Goal: Information Seeking & Learning: Learn about a topic

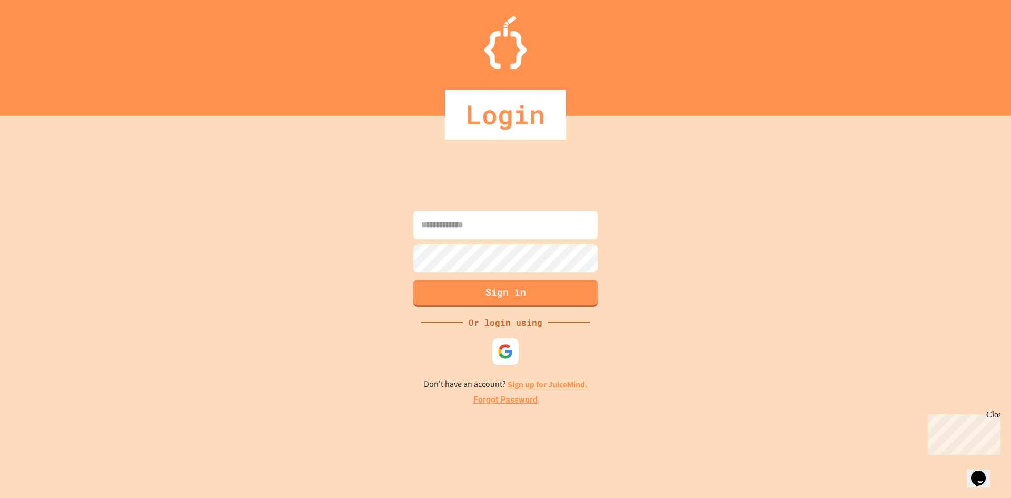
click at [529, 237] on input at bounding box center [505, 225] width 184 height 28
click at [540, 233] on input at bounding box center [505, 225] width 184 height 28
type input "**********"
click at [530, 301] on button "Sign in" at bounding box center [505, 293] width 184 height 27
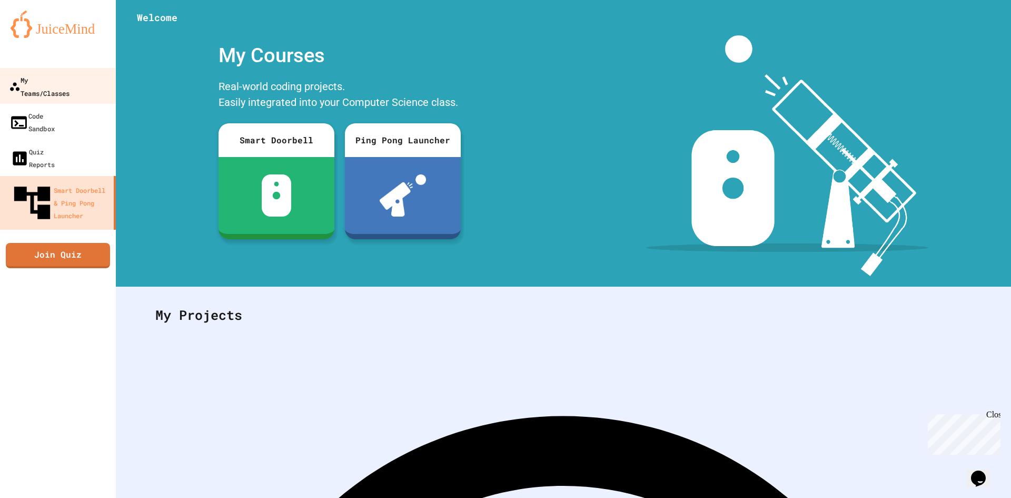
click at [64, 75] on div "My Teams/Classes" at bounding box center [39, 86] width 61 height 26
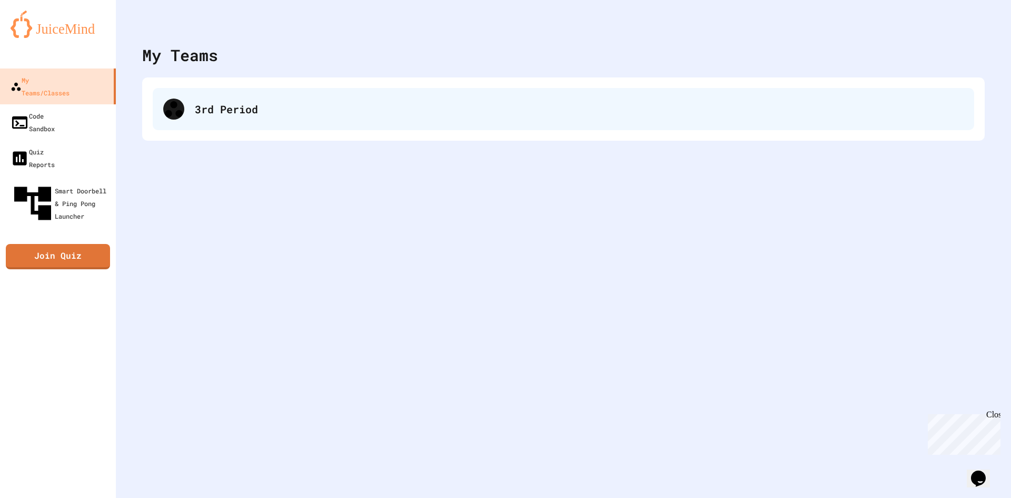
click at [234, 125] on div "3rd Period" at bounding box center [564, 109] width 822 height 42
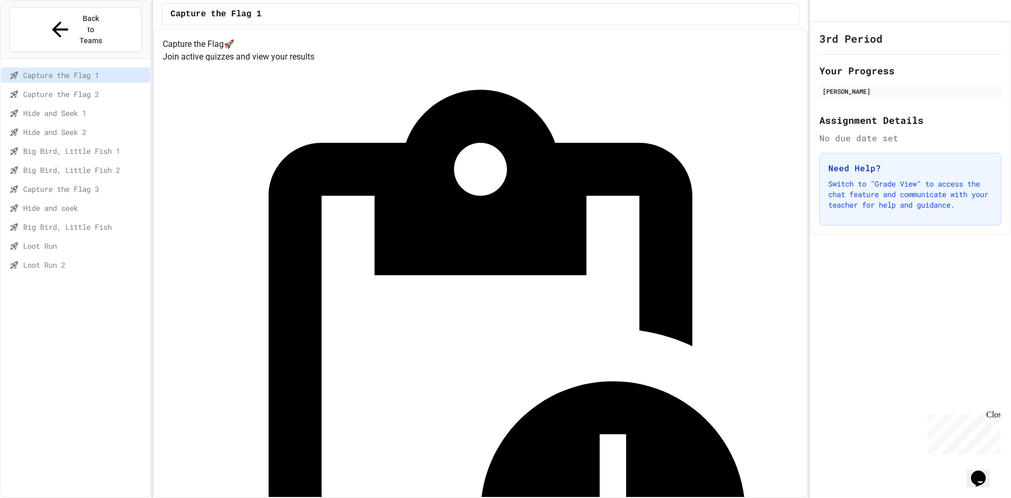
click at [88, 238] on div "Loot Run" at bounding box center [75, 247] width 149 height 19
click at [84, 238] on div "Loot Run" at bounding box center [75, 245] width 149 height 15
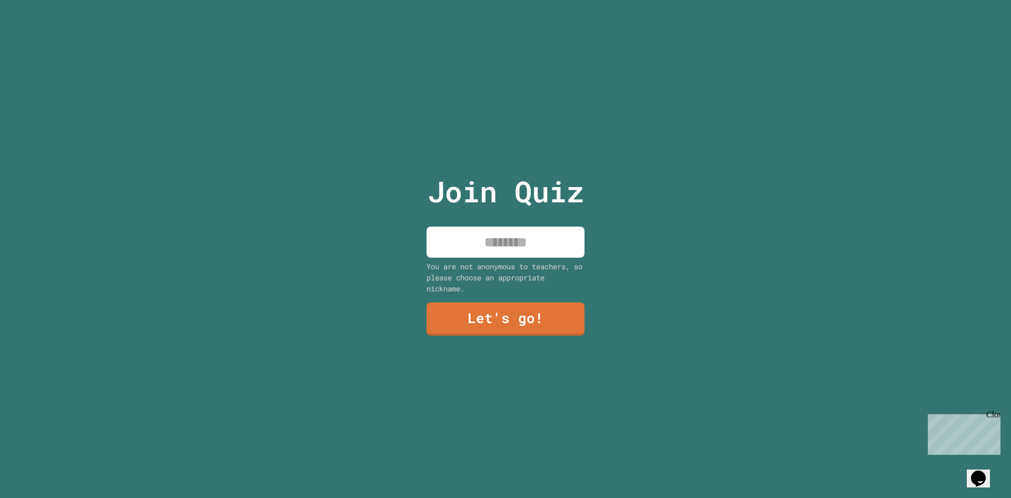
click at [526, 242] on input at bounding box center [506, 241] width 158 height 31
type input "****"
drag, startPoint x: 609, startPoint y: 288, endPoint x: 577, endPoint y: 307, distance: 38.0
click at [607, 290] on div "Join Quiz **** You are not anonymous to teachers, so please choose an appropria…" at bounding box center [505, 249] width 1011 height 498
click at [577, 307] on div "Join Quiz **** You are not anonymous to teachers, so please choose an appropria…" at bounding box center [506, 249] width 178 height 498
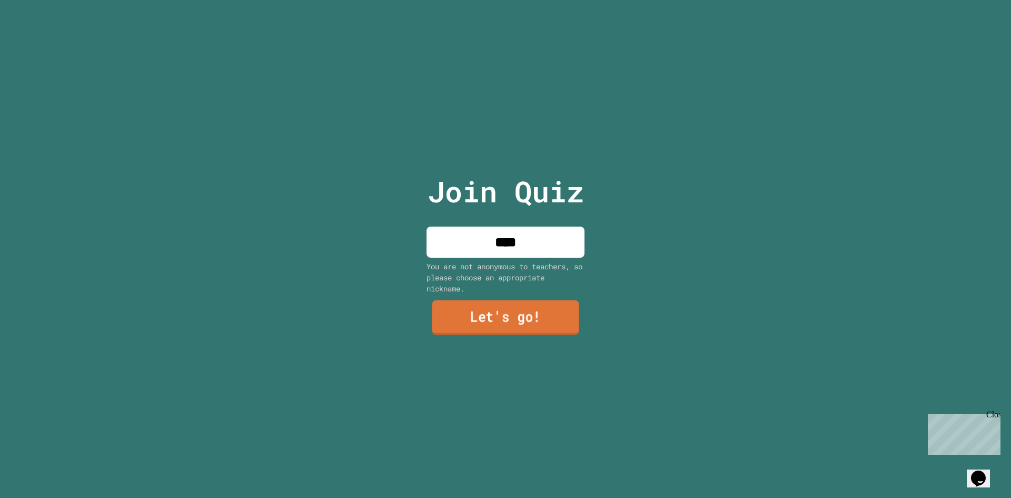
click at [525, 312] on link "Let's go!" at bounding box center [505, 317] width 147 height 35
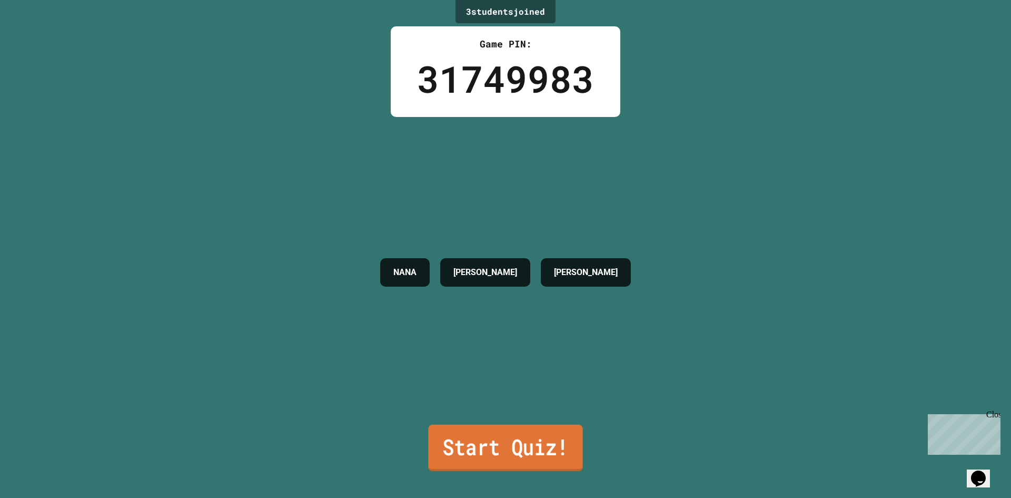
click at [535, 428] on link "Start Quiz!" at bounding box center [505, 448] width 154 height 46
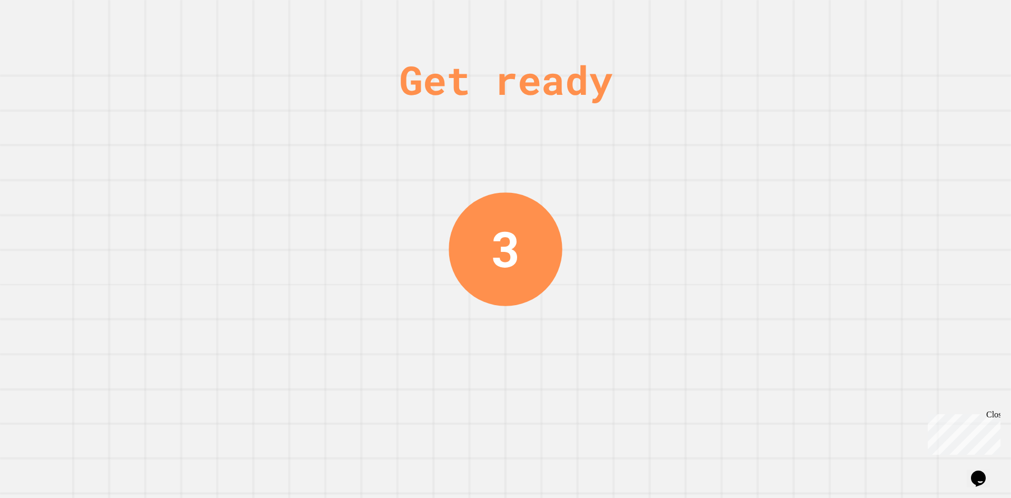
click at [512, 365] on div "Get ready 3" at bounding box center [505, 249] width 79 height 498
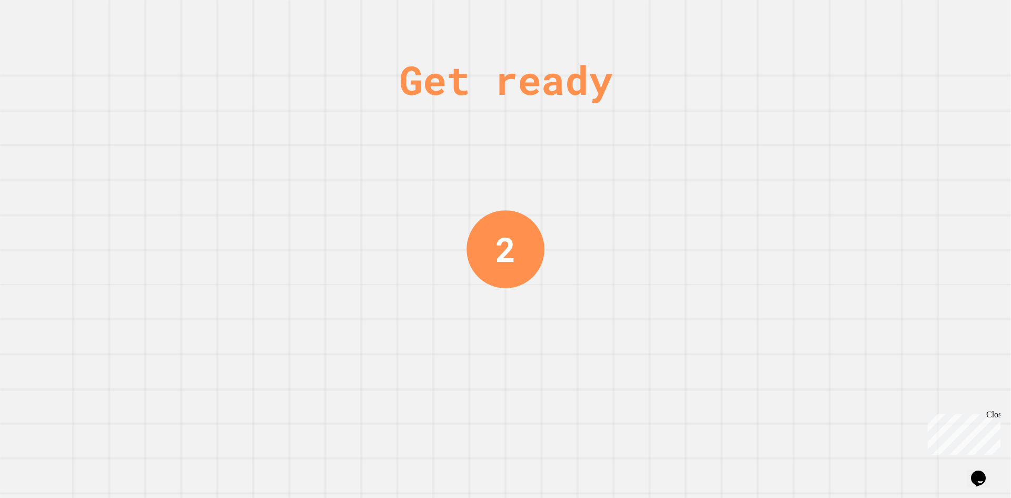
click at [484, 358] on div "Get ready 2" at bounding box center [505, 249] width 79 height 498
drag, startPoint x: 478, startPoint y: 358, endPoint x: 417, endPoint y: 353, distance: 61.2
click at [441, 358] on div "Get ready 2" at bounding box center [505, 249] width 1011 height 498
click at [417, 353] on div "Get ready 2" at bounding box center [505, 249] width 1011 height 498
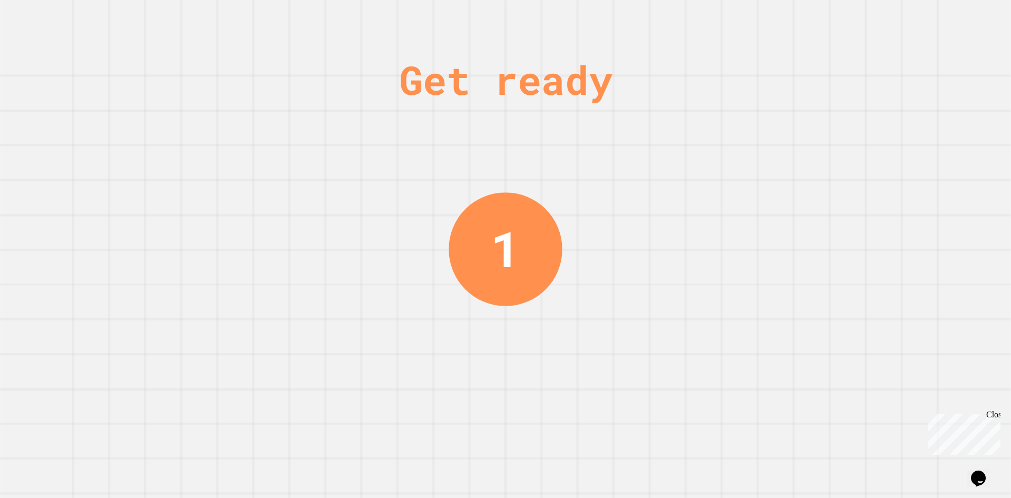
drag, startPoint x: 337, startPoint y: 421, endPoint x: 324, endPoint y: 430, distance: 15.8
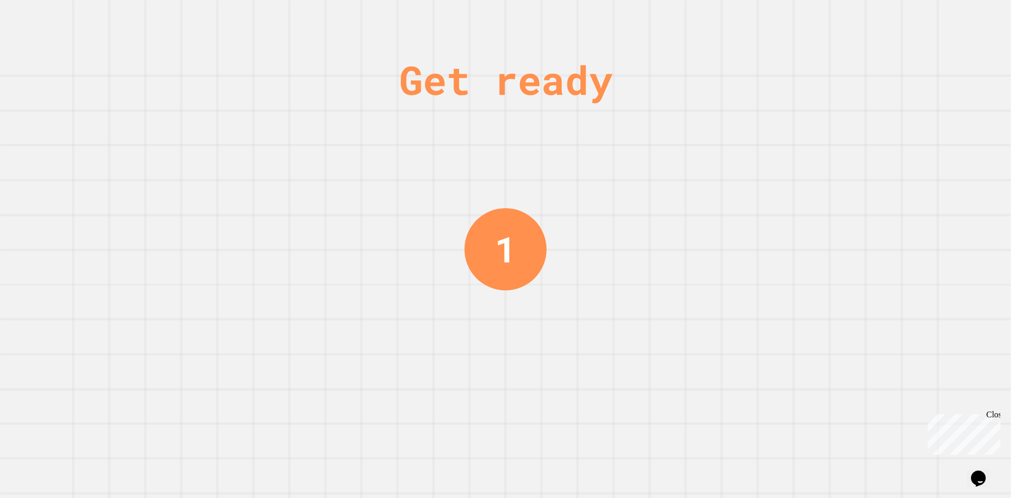
drag, startPoint x: 324, startPoint y: 430, endPoint x: 833, endPoint y: 361, distance: 513.5
click at [875, 372] on div "Get ready 1" at bounding box center [505, 249] width 1011 height 498
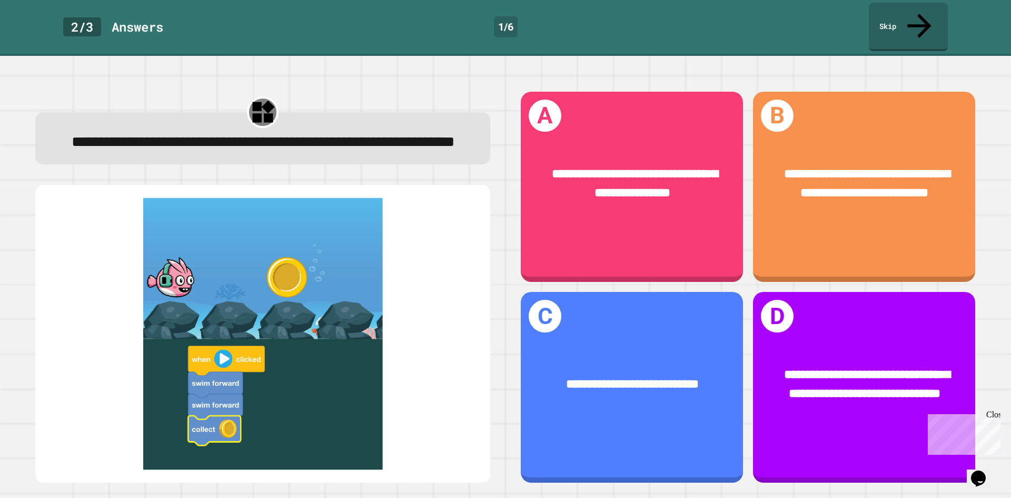
click at [368, 249] on img at bounding box center [263, 334] width 434 height 272
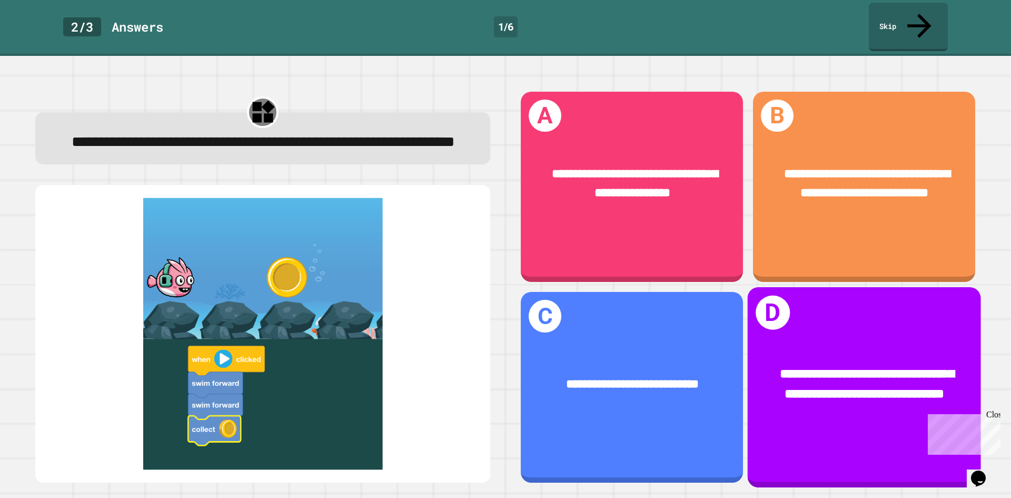
click at [796, 298] on div "**********" at bounding box center [864, 387] width 233 height 200
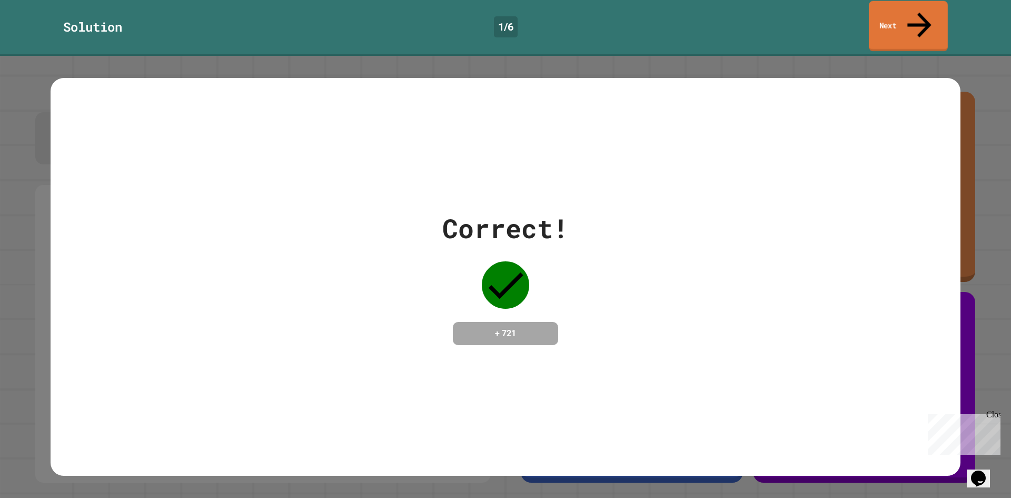
click at [920, 27] on div "Solution 1 / 6 Next" at bounding box center [505, 28] width 1011 height 56
click at [920, 21] on link "Next" at bounding box center [908, 26] width 79 height 49
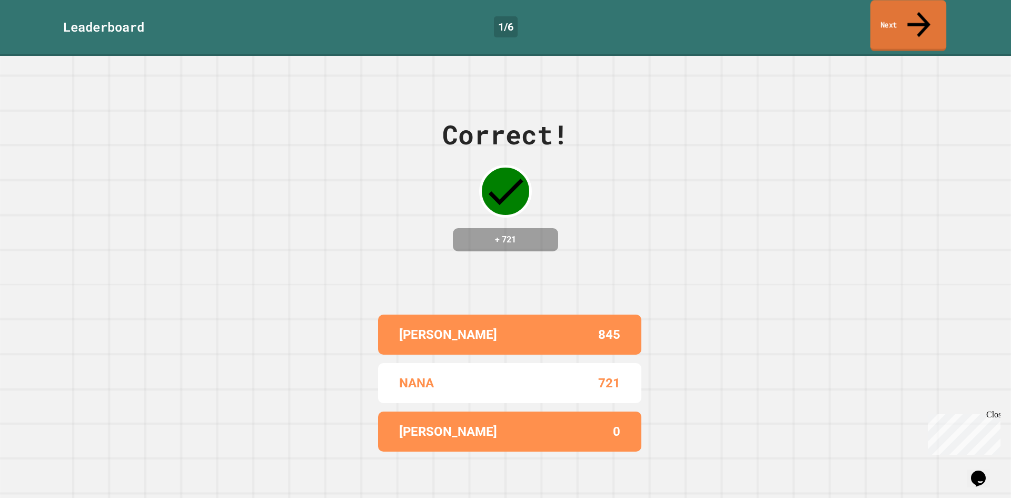
click at [917, 15] on icon at bounding box center [919, 24] width 34 height 37
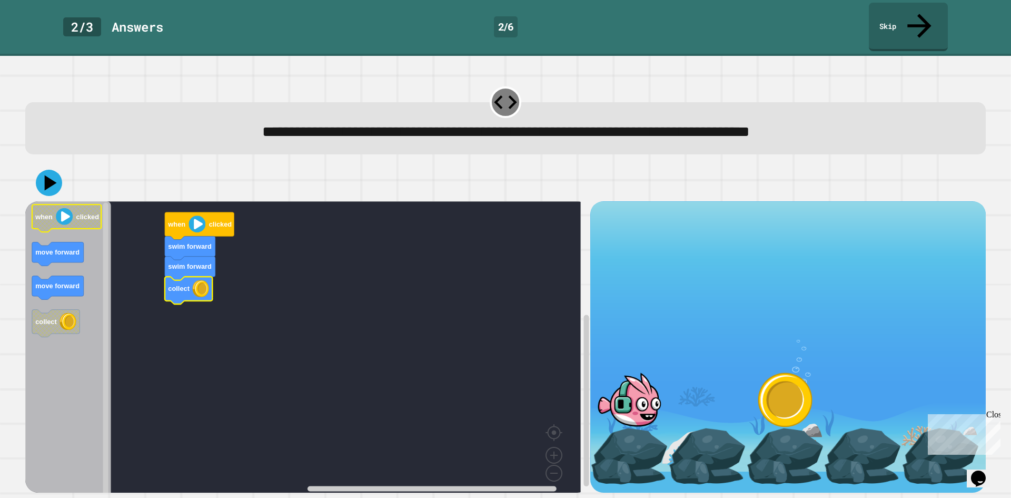
click at [72, 164] on div at bounding box center [505, 182] width 961 height 37
click at [61, 164] on div at bounding box center [505, 182] width 961 height 37
click at [48, 175] on icon at bounding box center [51, 182] width 12 height 15
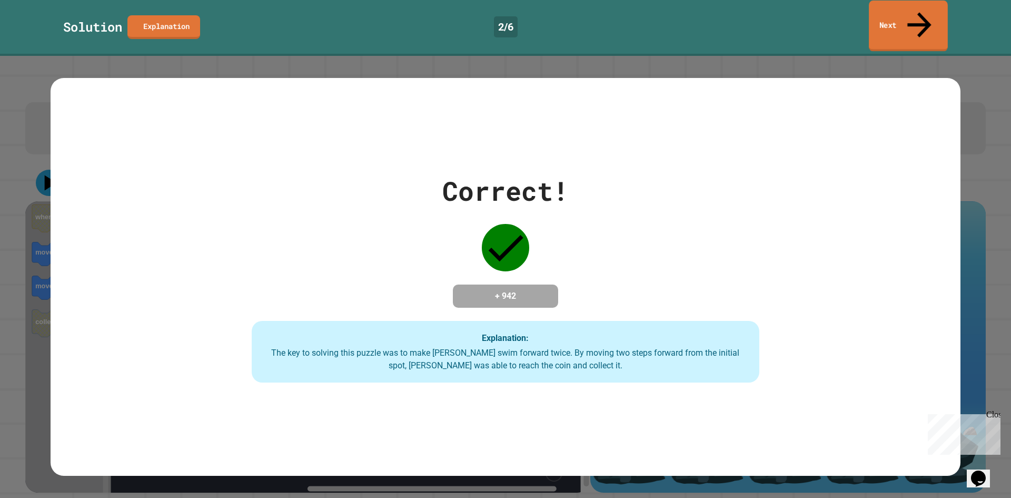
click at [888, 14] on link "Next" at bounding box center [908, 26] width 79 height 51
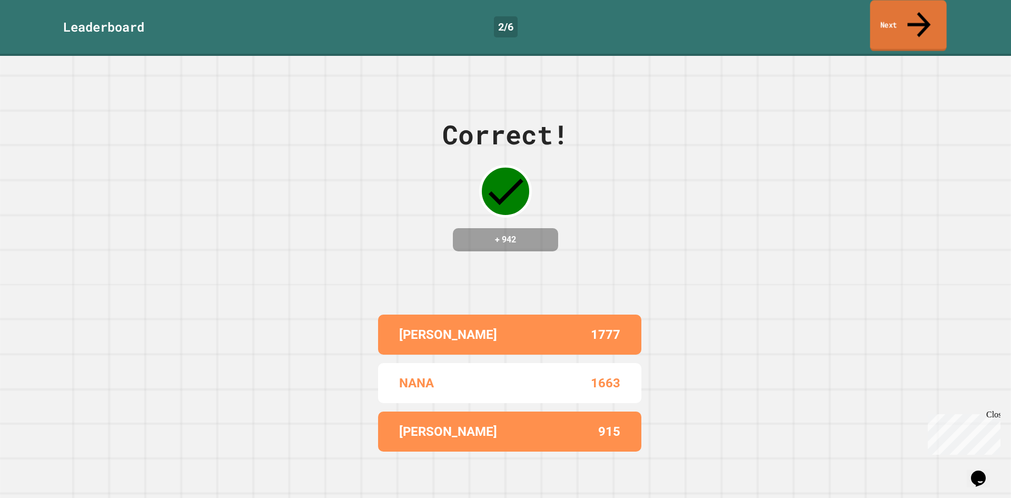
click at [931, 19] on link "Next" at bounding box center [908, 25] width 76 height 51
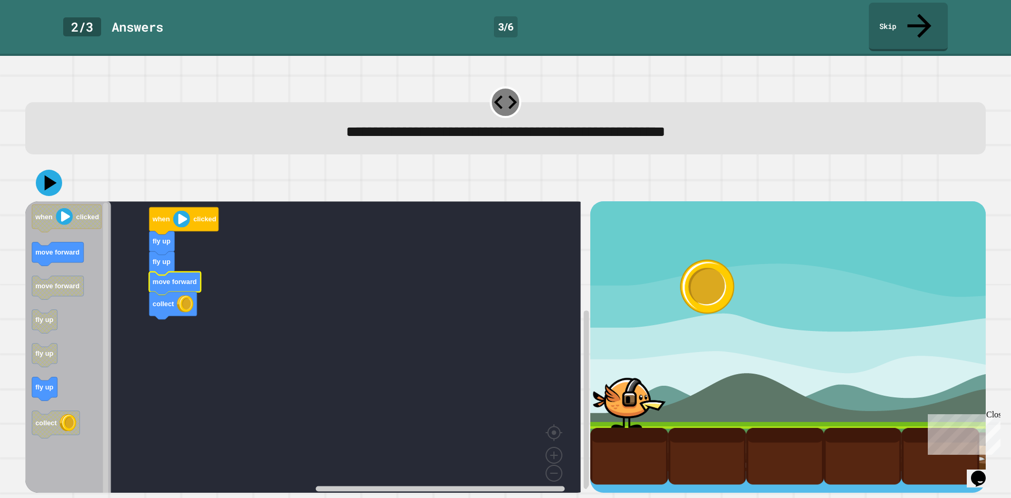
click at [35, 164] on div at bounding box center [505, 182] width 961 height 37
click at [53, 167] on icon at bounding box center [49, 183] width 32 height 32
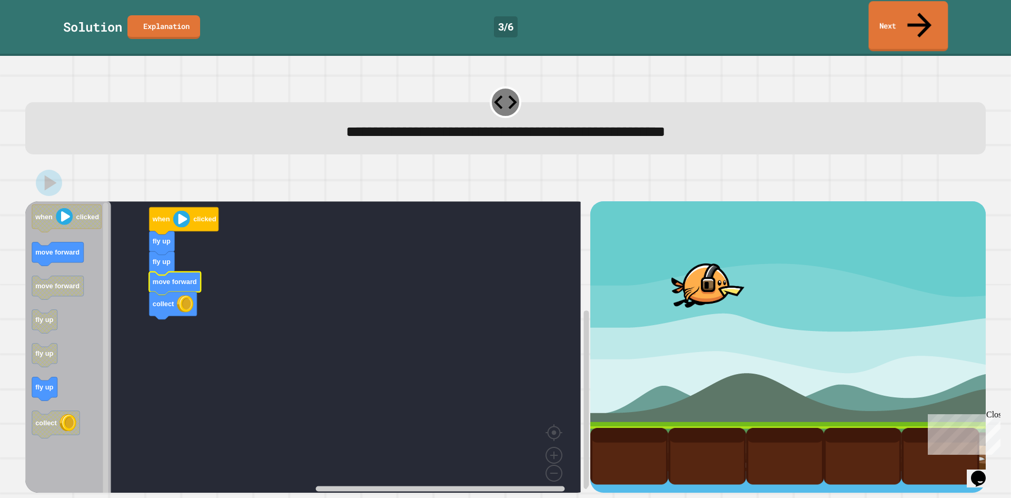
click at [890, 5] on link "Next" at bounding box center [909, 26] width 80 height 50
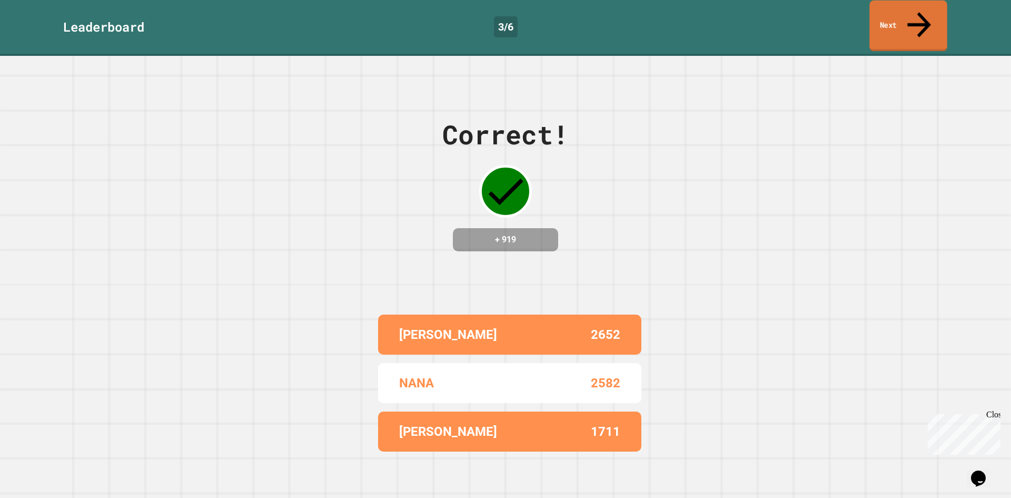
click at [890, 5] on link "Next" at bounding box center [909, 26] width 78 height 51
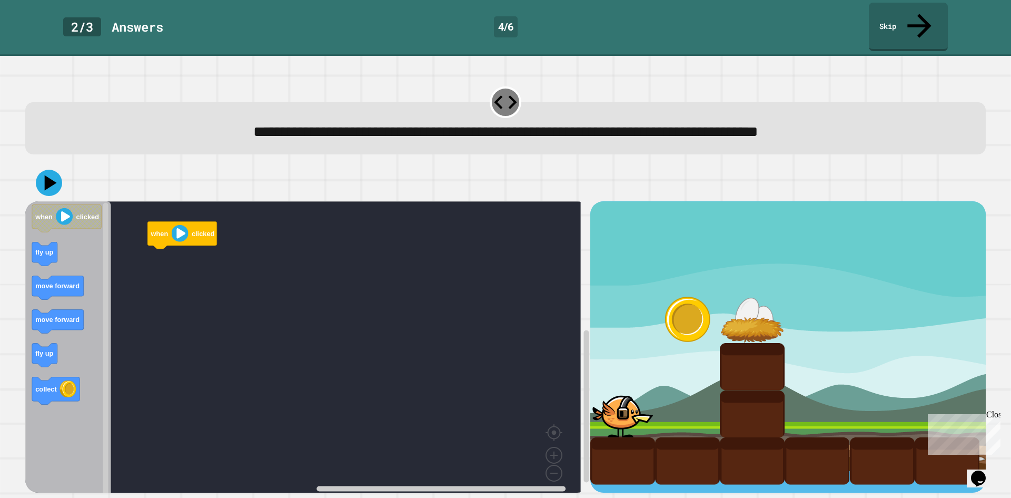
drag, startPoint x: 661, startPoint y: 102, endPoint x: 594, endPoint y: 135, distance: 74.7
click at [661, 124] on span "**********" at bounding box center [505, 131] width 505 height 15
click at [34, 334] on icon "when clicked fly up move forward move forward fly up collect" at bounding box center [68, 350] width 86 height 299
click at [33, 343] on g "fly up" at bounding box center [44, 355] width 25 height 24
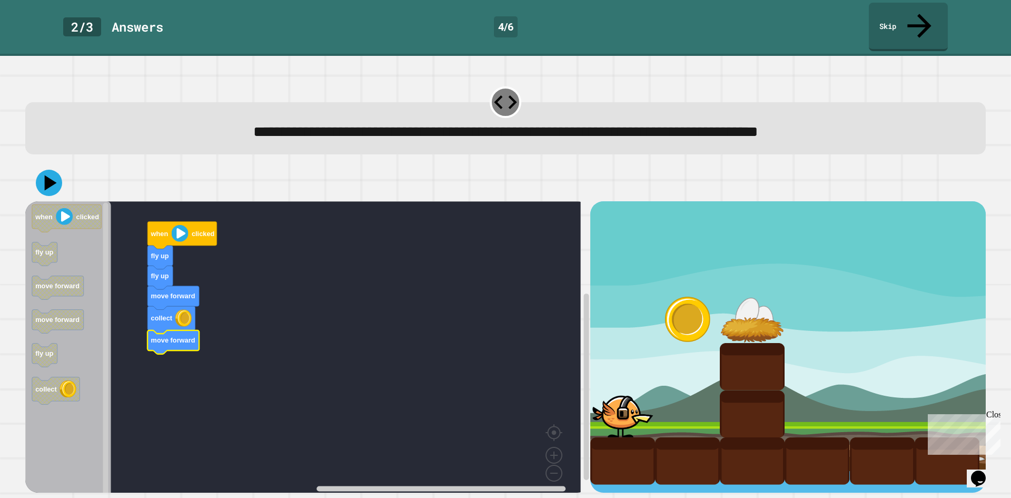
click at [60, 173] on div at bounding box center [505, 182] width 961 height 37
click at [56, 171] on icon at bounding box center [49, 183] width 26 height 26
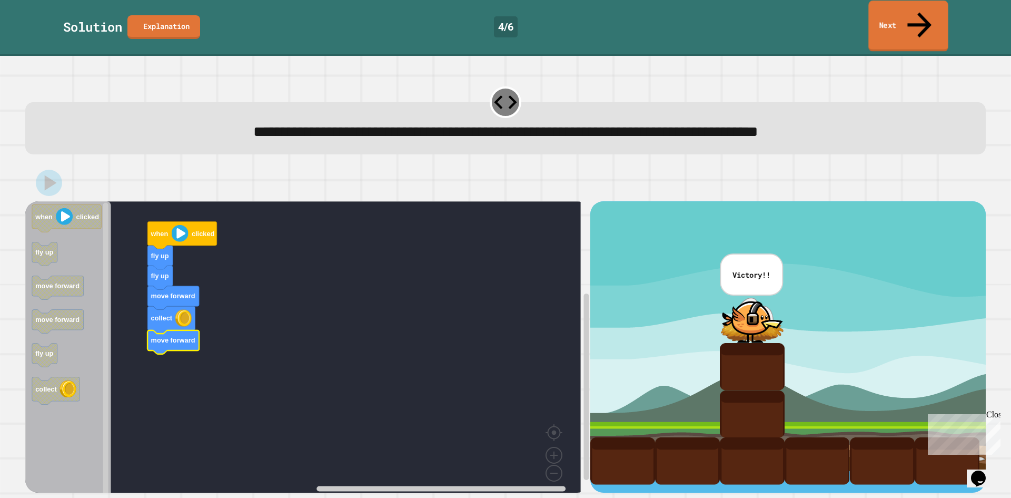
click at [894, 4] on link "Next" at bounding box center [909, 26] width 80 height 51
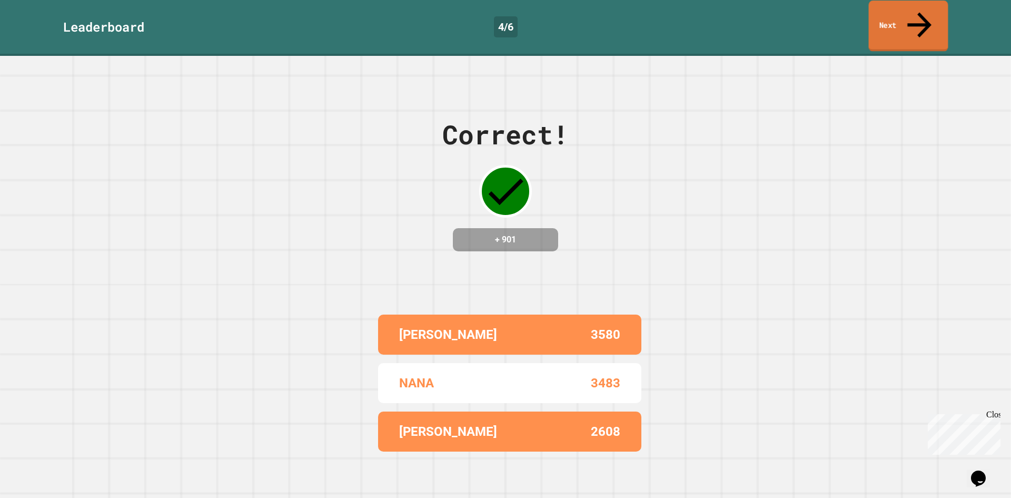
click at [895, 10] on link "Next" at bounding box center [909, 26] width 80 height 51
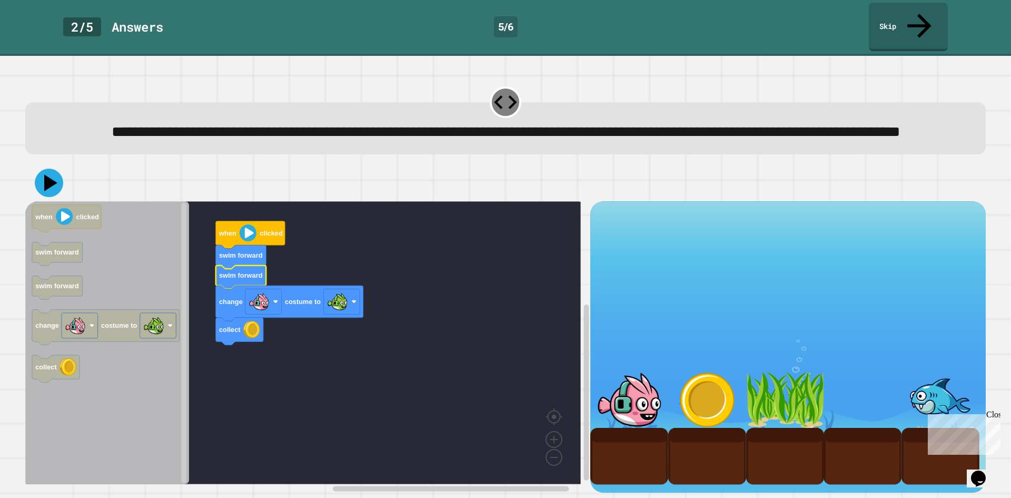
click at [56, 183] on icon at bounding box center [49, 183] width 28 height 28
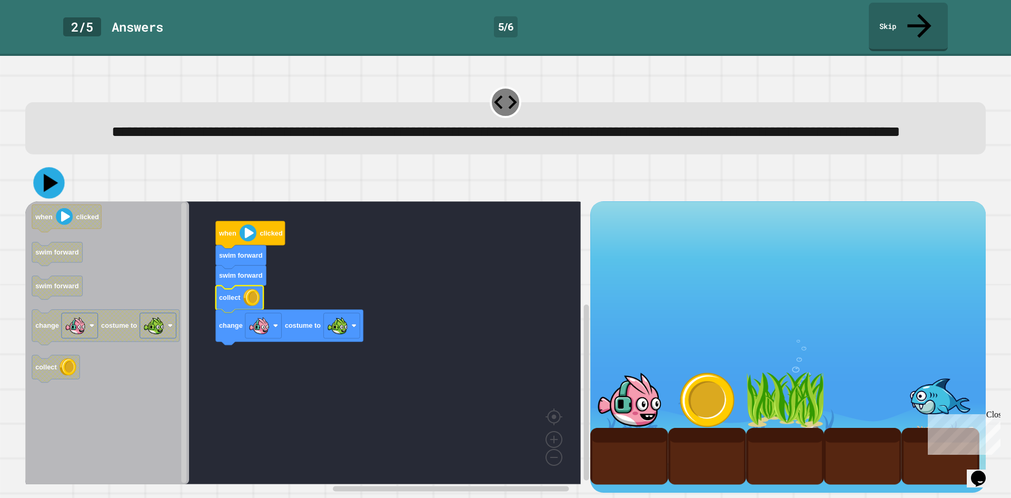
click at [46, 175] on icon at bounding box center [48, 182] width 31 height 31
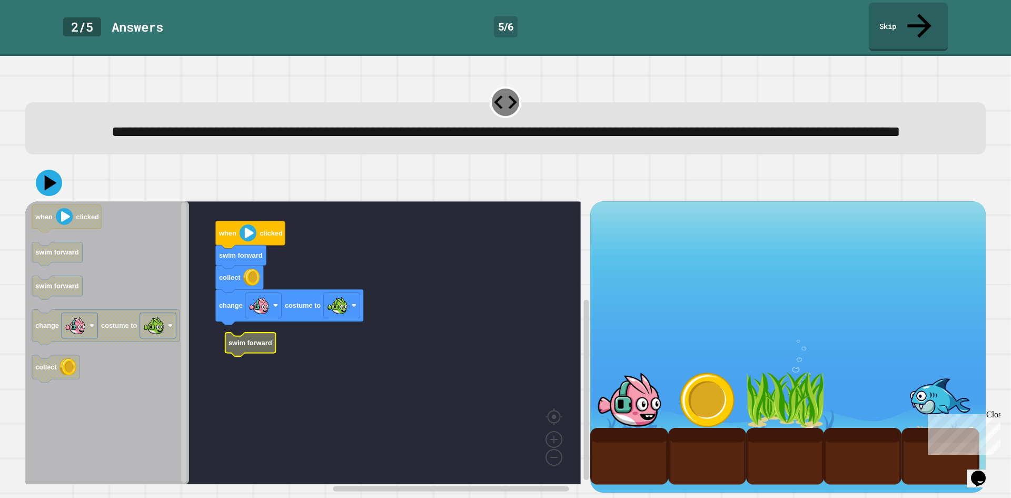
click at [229, 332] on rect "Blockly Workspace" at bounding box center [303, 342] width 556 height 283
click at [41, 180] on icon at bounding box center [49, 183] width 32 height 32
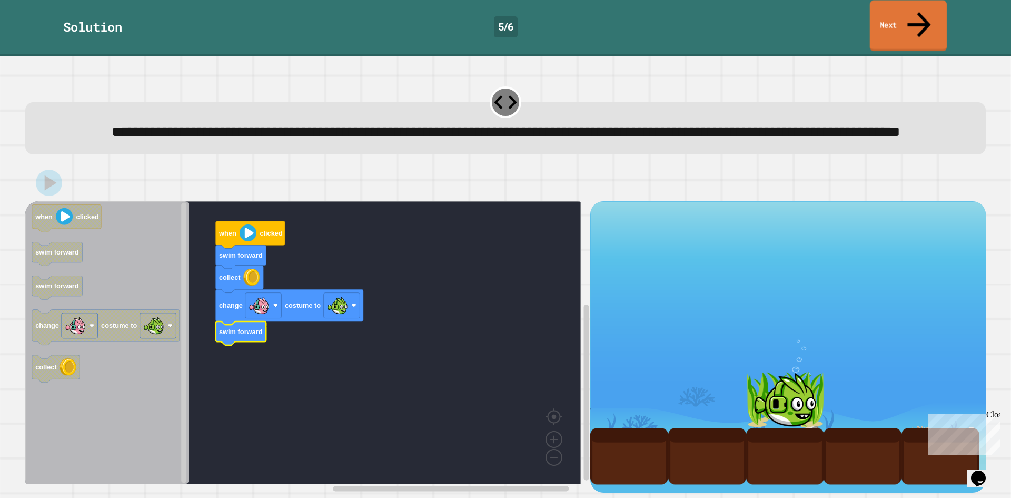
click at [893, 14] on link "Next" at bounding box center [908, 26] width 77 height 51
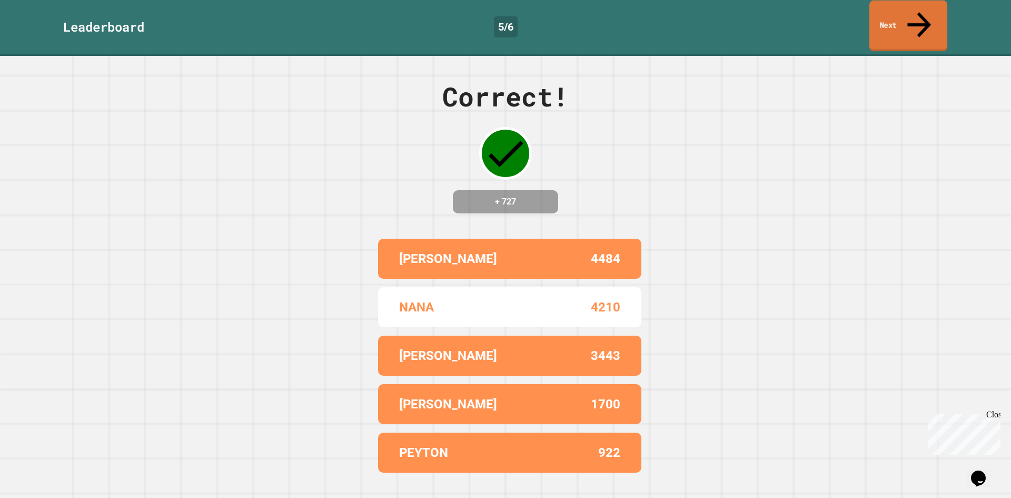
click at [897, 12] on link "Next" at bounding box center [909, 26] width 78 height 51
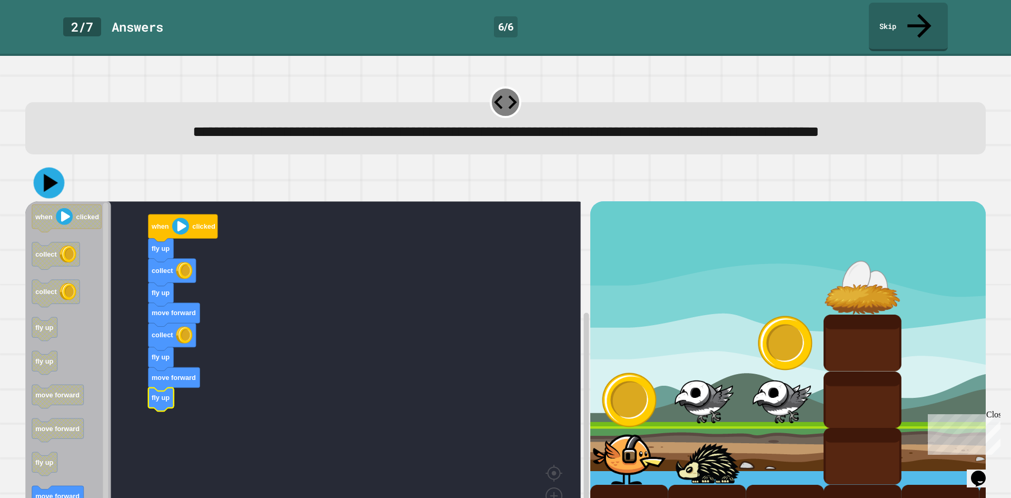
click at [48, 189] on icon at bounding box center [51, 183] width 14 height 18
click at [165, 347] on icon "Blockly Workspace" at bounding box center [172, 336] width 47 height 27
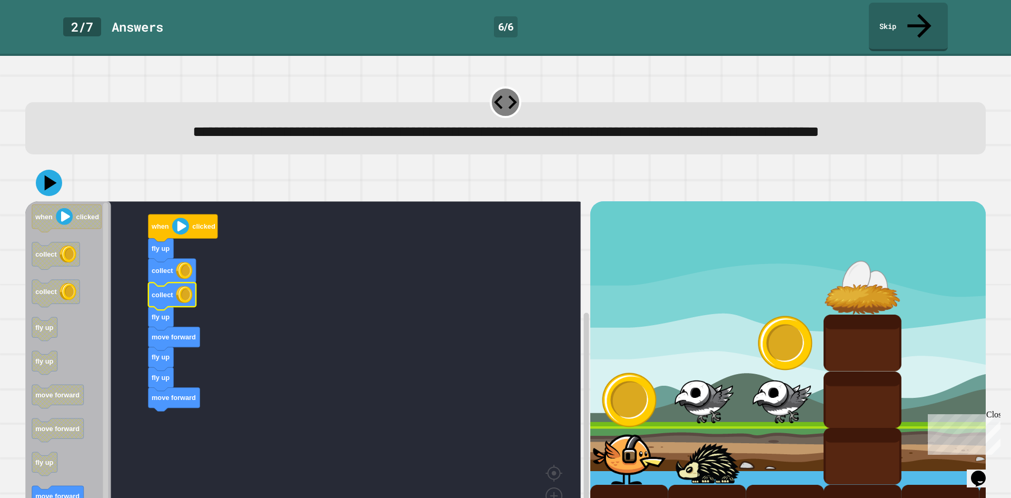
click at [60, 189] on icon at bounding box center [49, 183] width 26 height 26
click at [51, 192] on icon at bounding box center [49, 183] width 32 height 32
click at [39, 198] on div at bounding box center [505, 182] width 961 height 37
click at [47, 192] on icon at bounding box center [48, 182] width 27 height 27
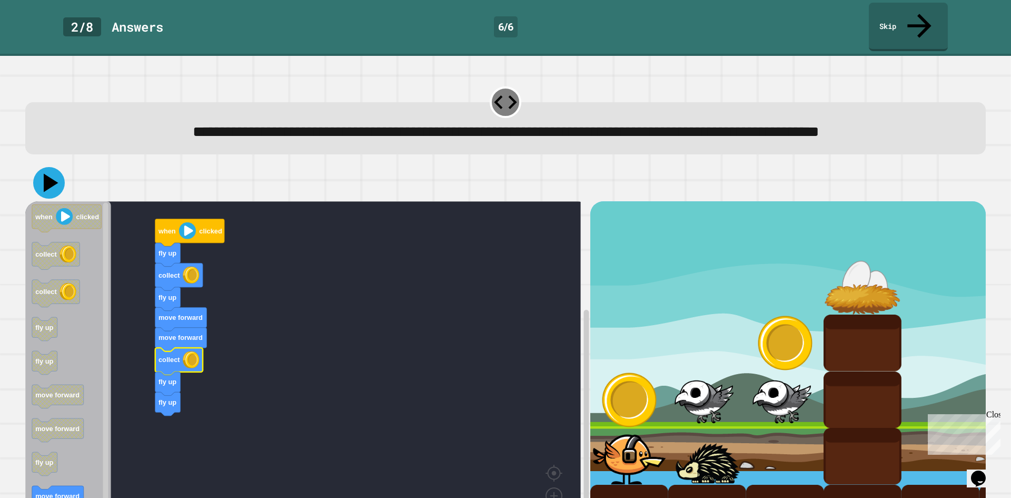
click at [61, 187] on icon at bounding box center [49, 183] width 32 height 32
click at [57, 176] on icon at bounding box center [49, 183] width 32 height 32
click at [50, 176] on icon at bounding box center [49, 183] width 32 height 32
click at [159, 401] on rect "Blockly Workspace" at bounding box center [303, 370] width 556 height 339
click at [56, 179] on icon at bounding box center [49, 183] width 26 height 26
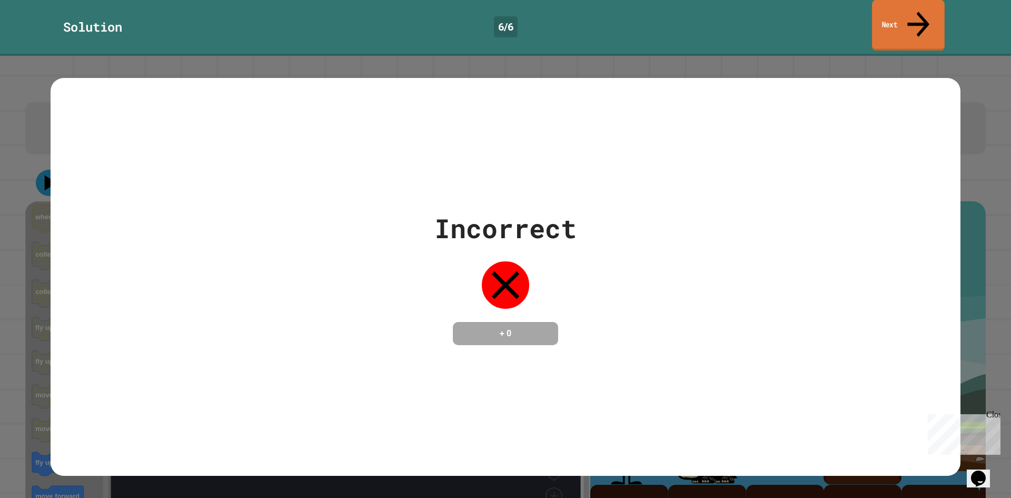
click at [883, 16] on link "Next" at bounding box center [908, 25] width 73 height 51
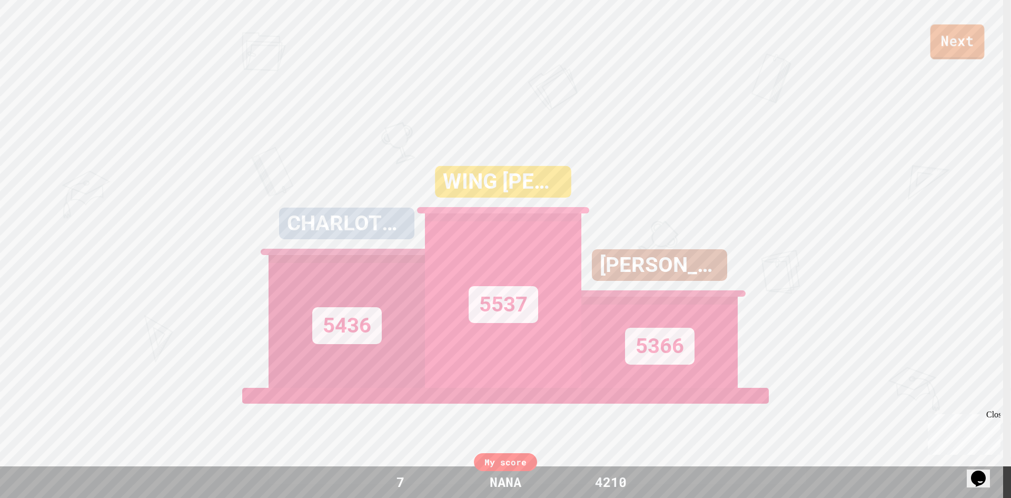
click at [934, 59] on link "Next" at bounding box center [958, 41] width 54 height 35
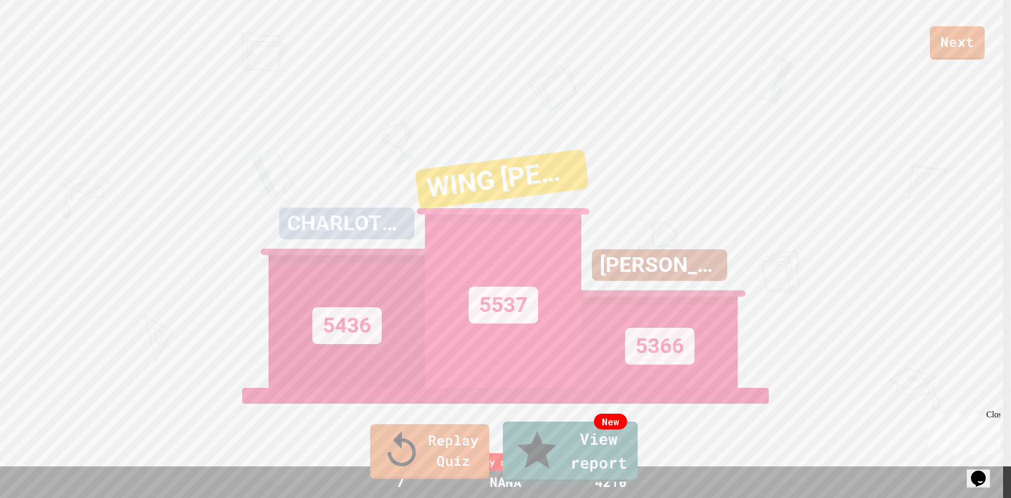
drag, startPoint x: 500, startPoint y: 297, endPoint x: 502, endPoint y: 306, distance: 9.7
